Goal: Task Accomplishment & Management: Manage account settings

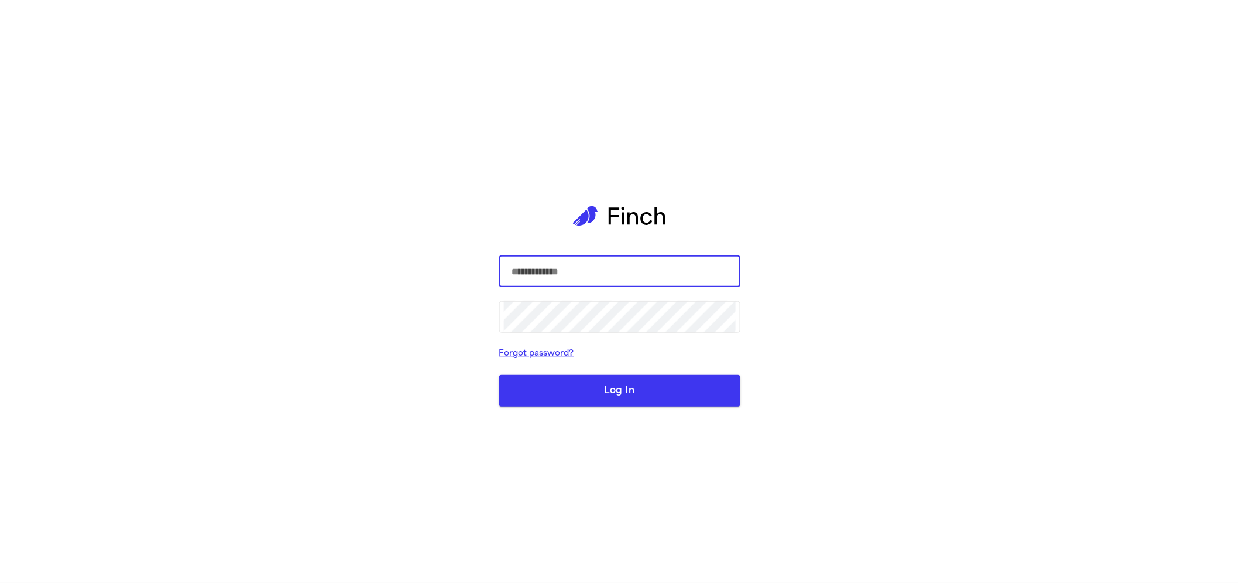
type input "**********"
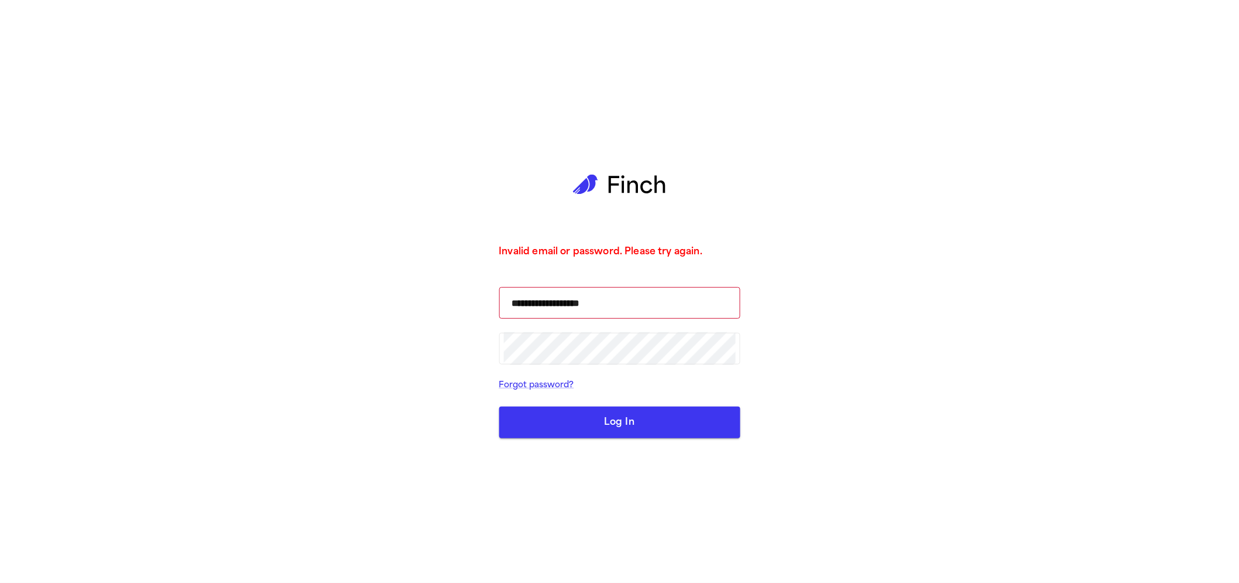
click at [596, 418] on button "Log In" at bounding box center [619, 422] width 241 height 32
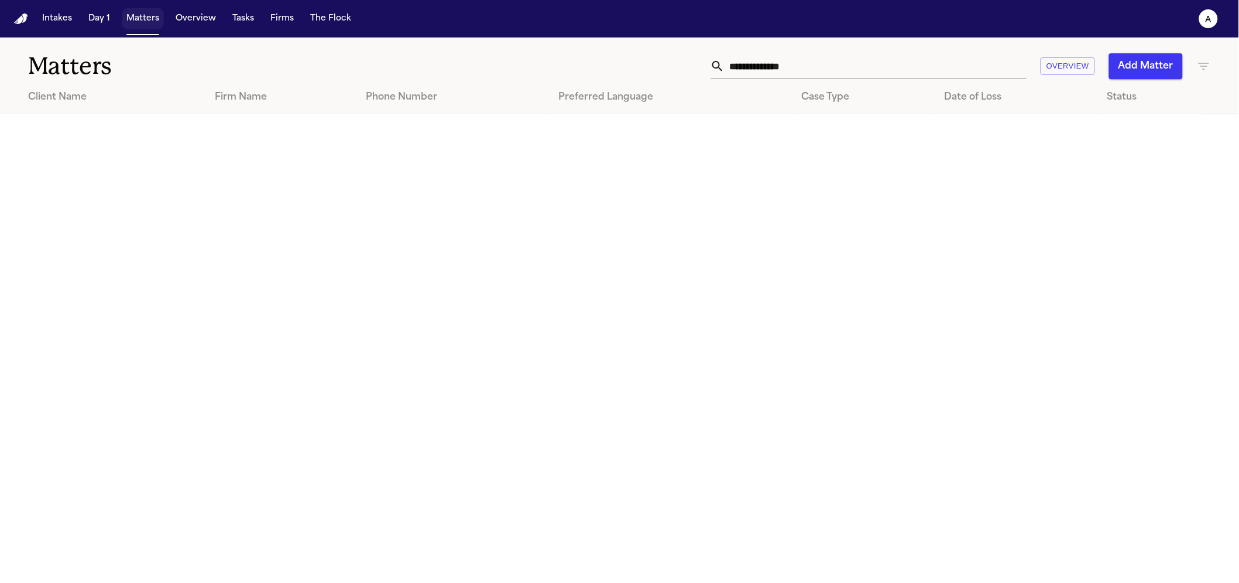
click at [139, 29] on button "Matters" at bounding box center [143, 18] width 42 height 21
